Goal: Task Accomplishment & Management: Manage account settings

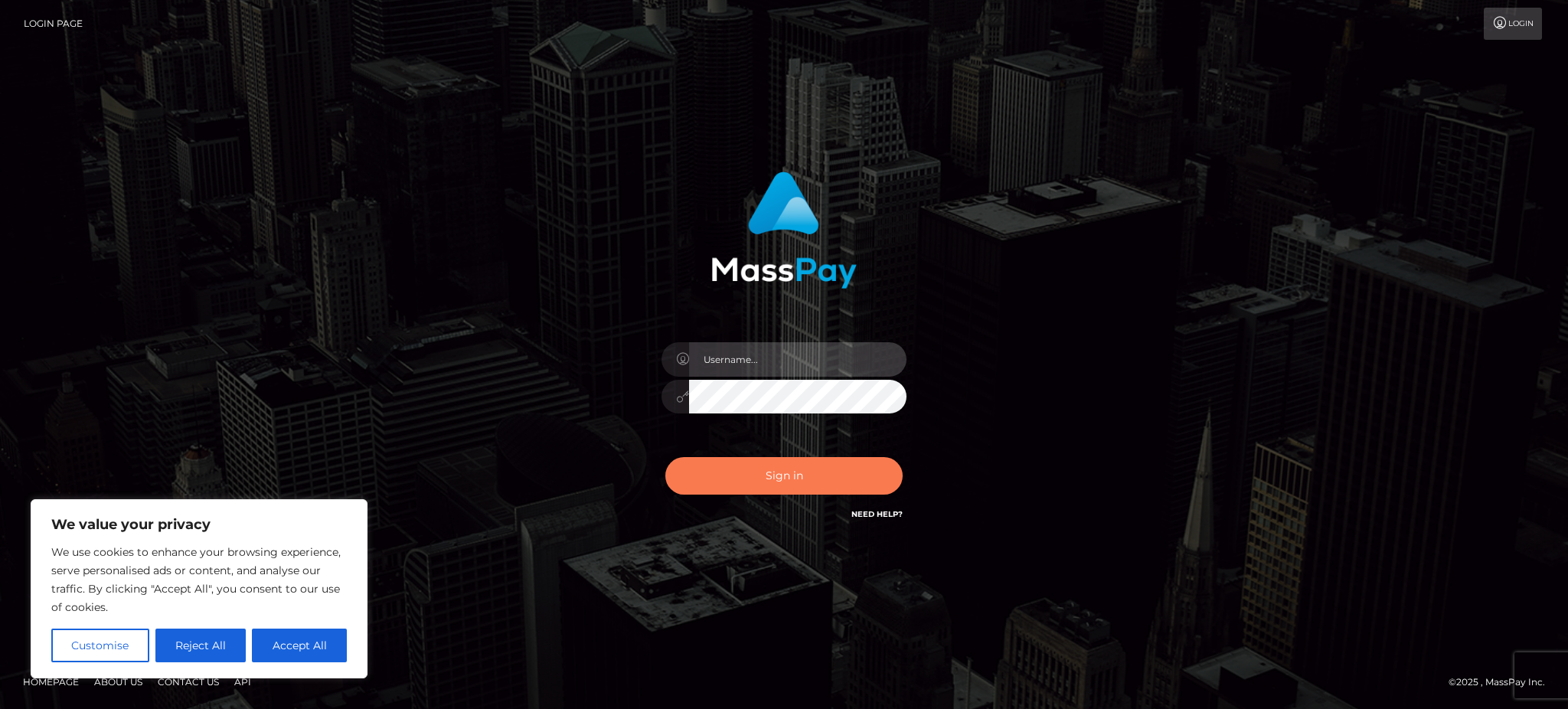
type input "Gaizelle"
click at [689, 475] on button "Sign in" at bounding box center [784, 476] width 238 height 38
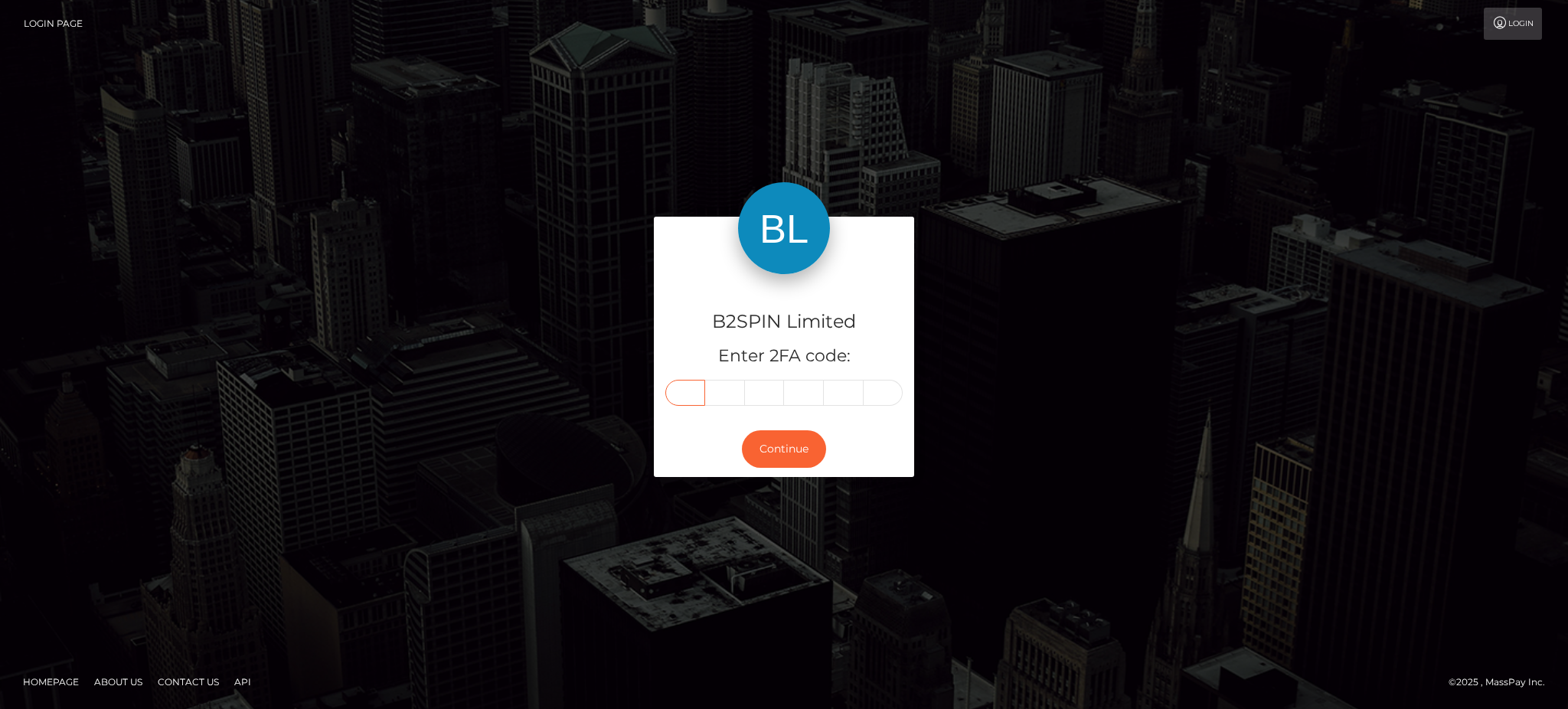
click at [685, 395] on input "text" at bounding box center [685, 393] width 40 height 26
type input "7"
type input "3"
type input "0"
type input "9"
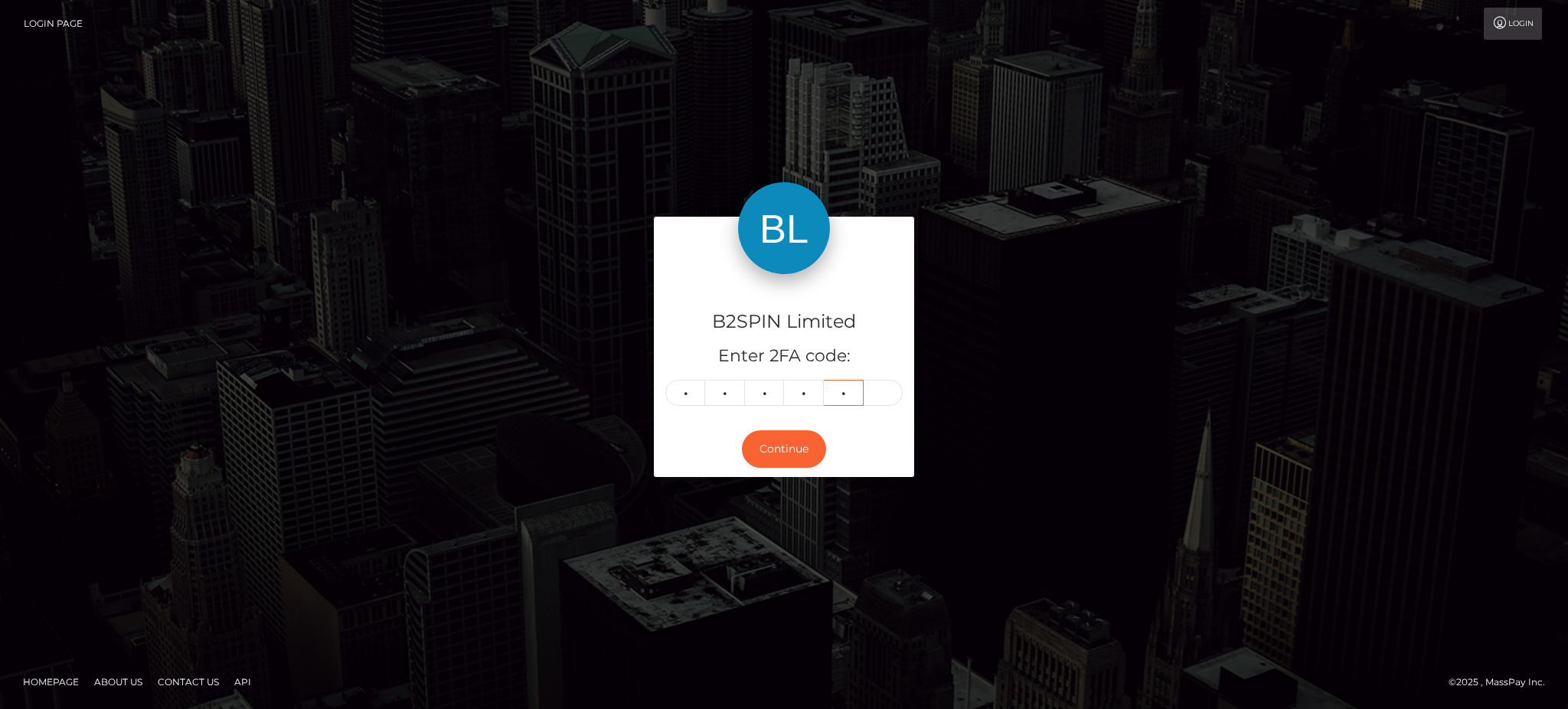
type input "5"
type input "9"
click at [792, 462] on button "Continue" at bounding box center [784, 450] width 84 height 38
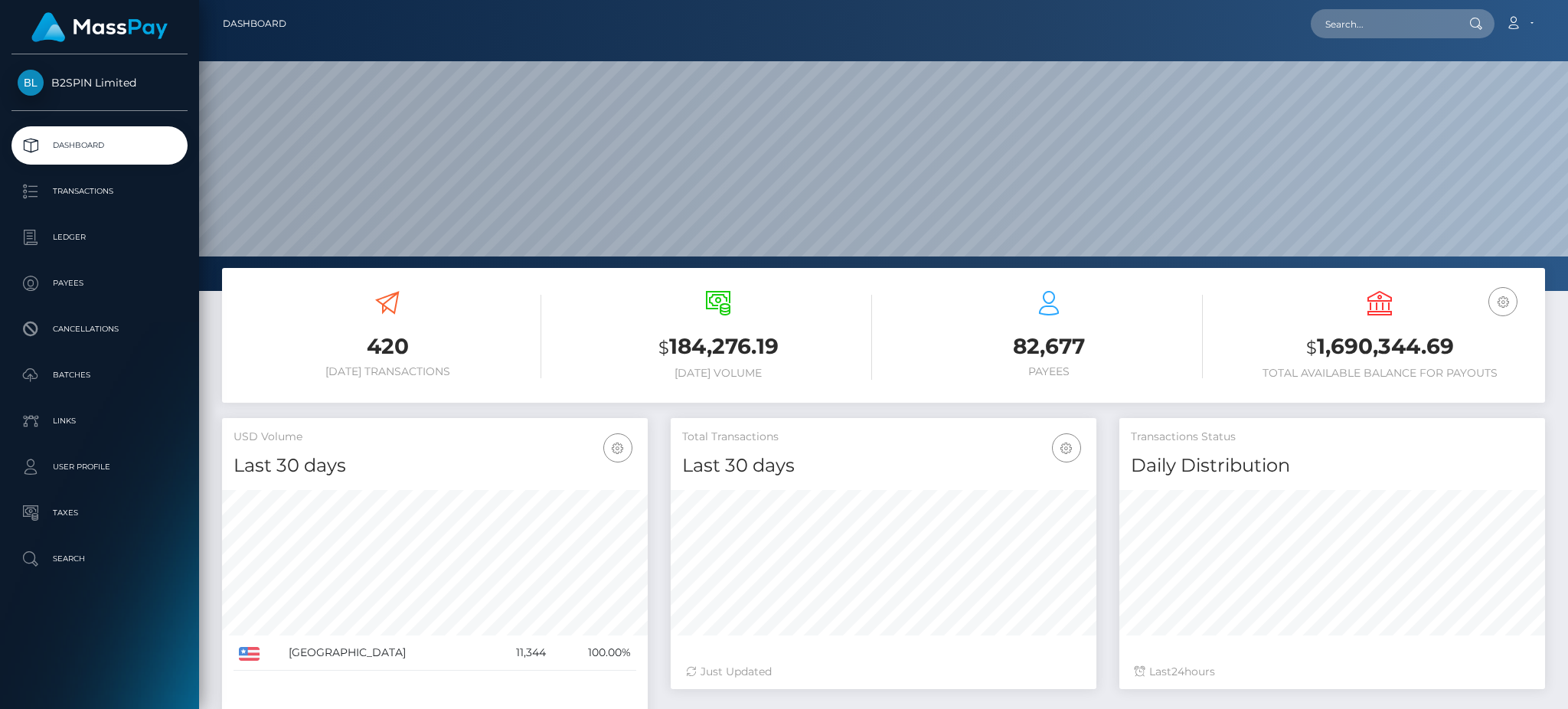
scroll to position [272, 425]
